Goal: Navigation & Orientation: Find specific page/section

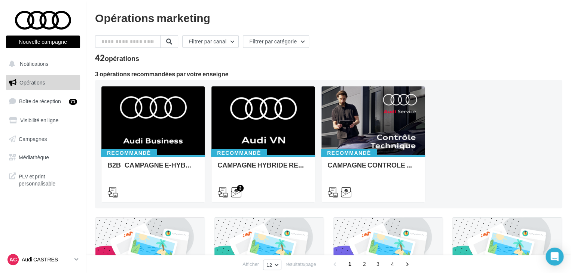
click at [31, 261] on p "Audi CASTRES" at bounding box center [47, 259] width 50 height 7
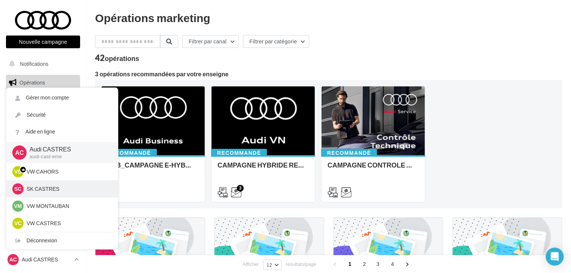
click at [58, 188] on p "SK CASTRES" at bounding box center [68, 188] width 82 height 7
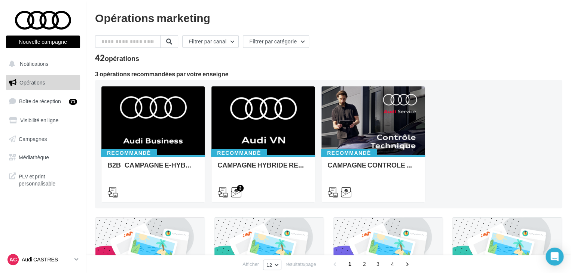
click at [45, 262] on p "Audi CASTRES" at bounding box center [47, 259] width 50 height 7
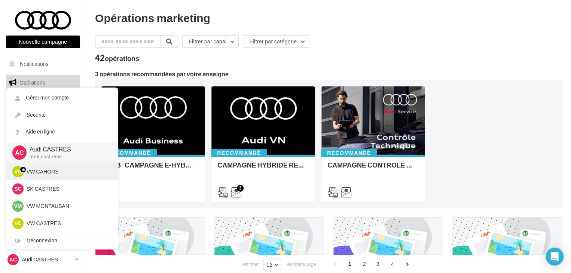
click at [53, 175] on p "VW CAHORS" at bounding box center [68, 171] width 82 height 7
